Goal: Find specific page/section: Find specific page/section

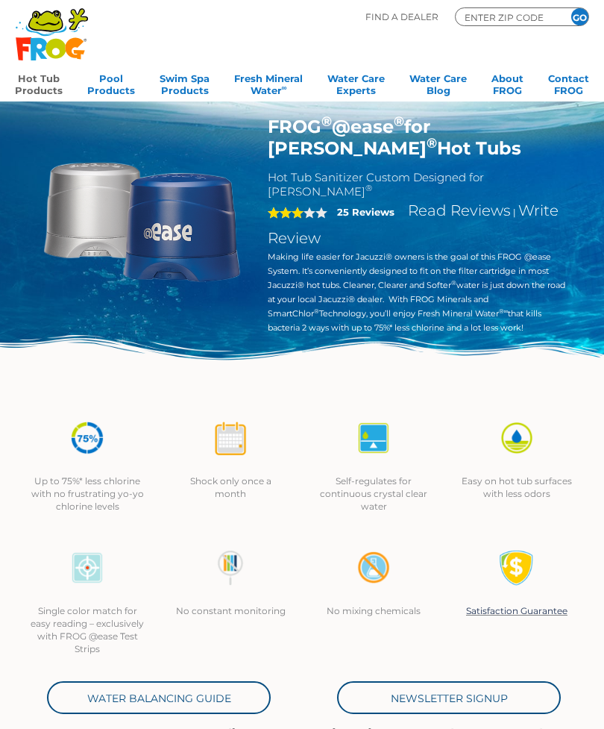
click at [110, 220] on img at bounding box center [141, 219] width 207 height 207
click at [435, 258] on p "Making life easier for Jacuzzi® owners is the goal of this FROG @ease System. I…" at bounding box center [417, 292] width 299 height 85
click at [468, 250] on p "Making life easier for Jacuzzi® owners is the goal of this FROG @ease System. I…" at bounding box center [417, 292] width 299 height 85
click at [457, 252] on p "Making life easier for Jacuzzi® owners is the goal of this FROG @ease System. I…" at bounding box center [417, 292] width 299 height 85
click at [486, 15] on input "ENTER ZIP CODE" at bounding box center [508, 16] width 90 height 13
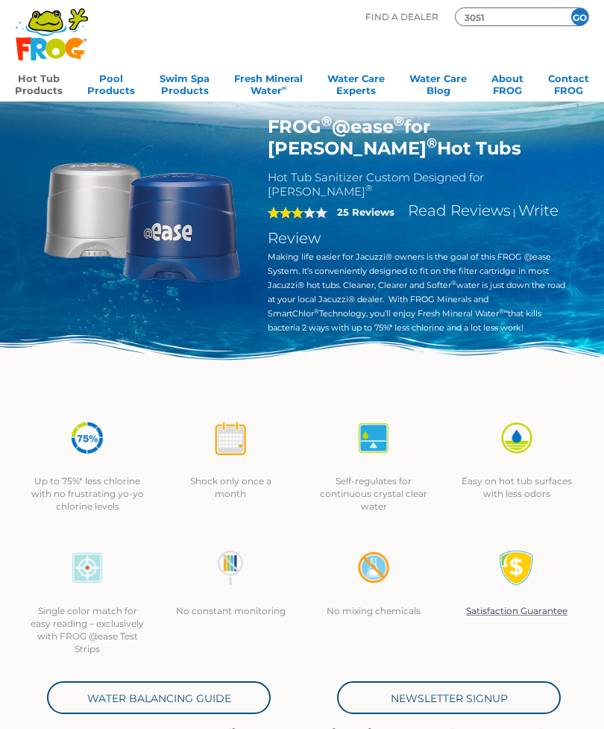
type input "30512"
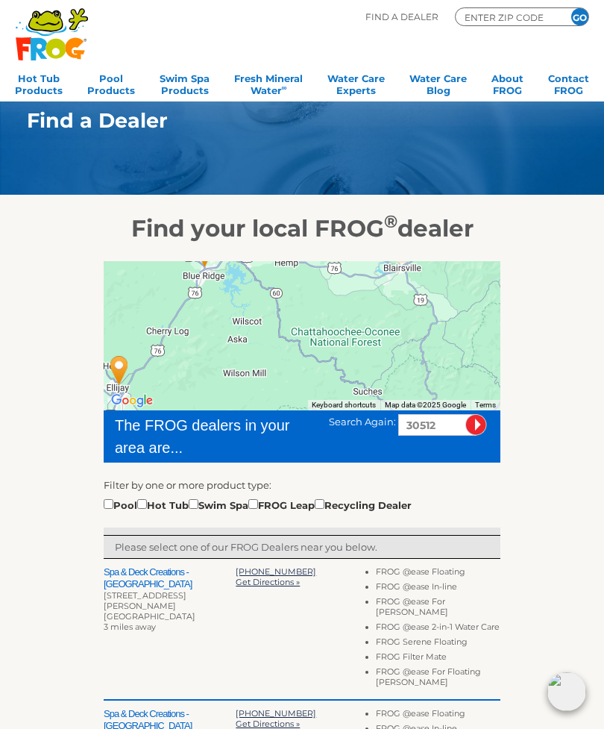
click at [439, 338] on div at bounding box center [302, 335] width 397 height 149
click at [430, 336] on div at bounding box center [302, 335] width 397 height 149
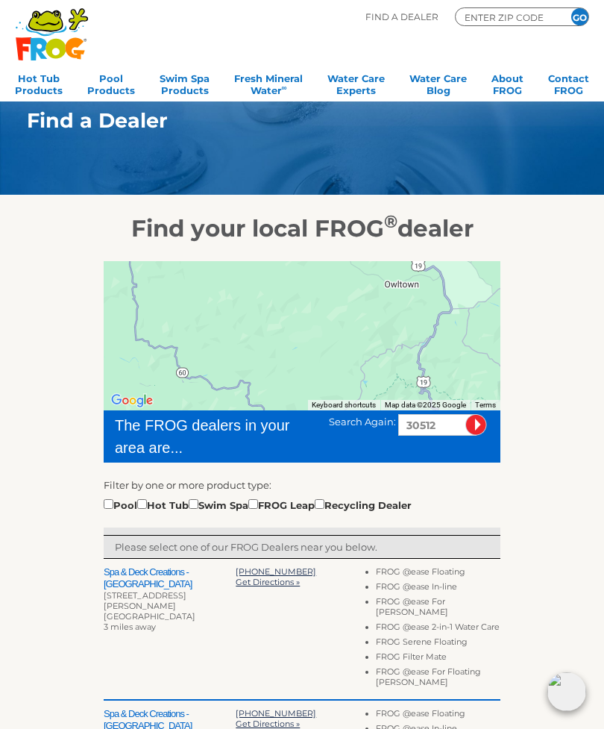
click at [451, 315] on div at bounding box center [302, 335] width 397 height 149
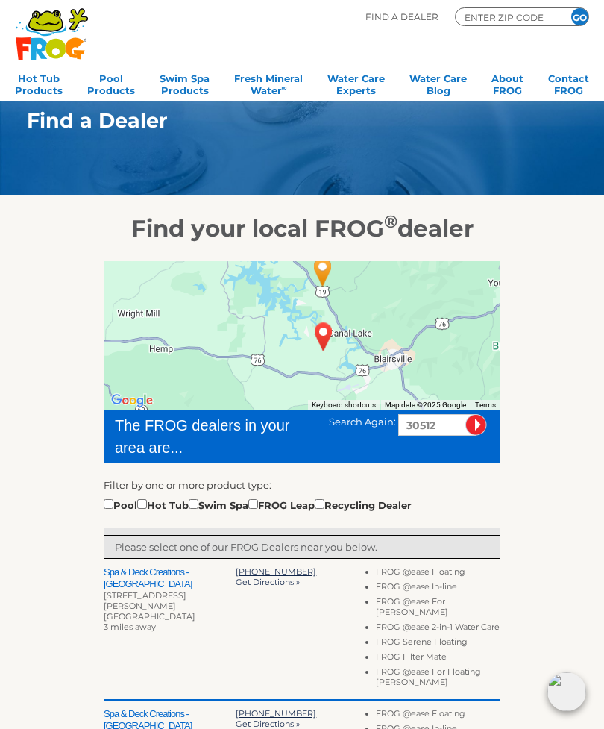
click at [427, 313] on div at bounding box center [302, 335] width 397 height 149
